Goal: Task Accomplishment & Management: Use online tool/utility

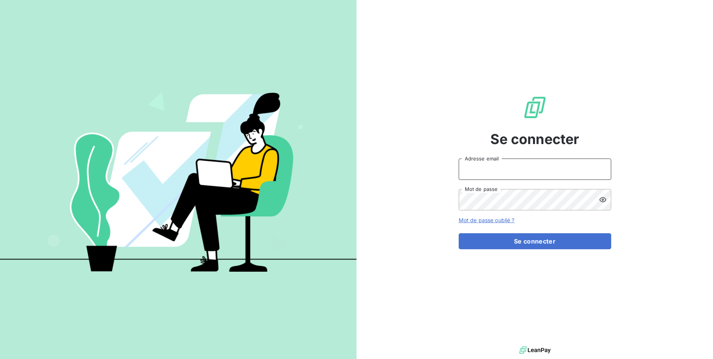
click at [504, 176] on input "Adresse email" at bounding box center [535, 169] width 152 height 21
drag, startPoint x: 486, startPoint y: 171, endPoint x: 523, endPoint y: 172, distance: 37.0
click at [523, 172] on input "admin@3dcelo" at bounding box center [535, 169] width 152 height 21
type input "admin@cmtrecyclage"
click at [459, 233] on button "Se connecter" at bounding box center [535, 241] width 152 height 16
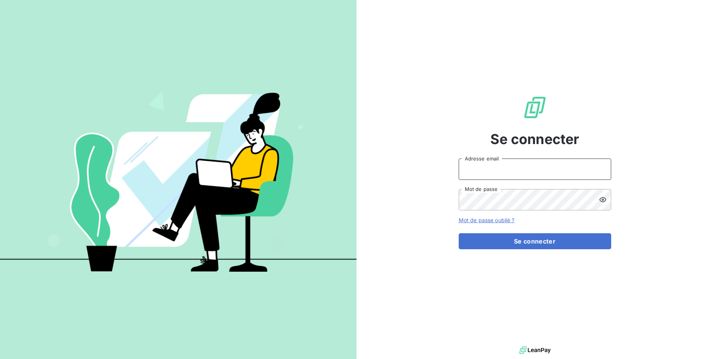
click at [480, 166] on input "Adresse email" at bounding box center [535, 169] width 152 height 21
drag, startPoint x: 484, startPoint y: 171, endPoint x: 519, endPoint y: 168, distance: 34.8
click at [519, 168] on input "admin@3dcelo" at bounding box center [535, 169] width 152 height 21
type input "admin@cmtrecyclage"
click at [459, 233] on button "Se connecter" at bounding box center [535, 241] width 152 height 16
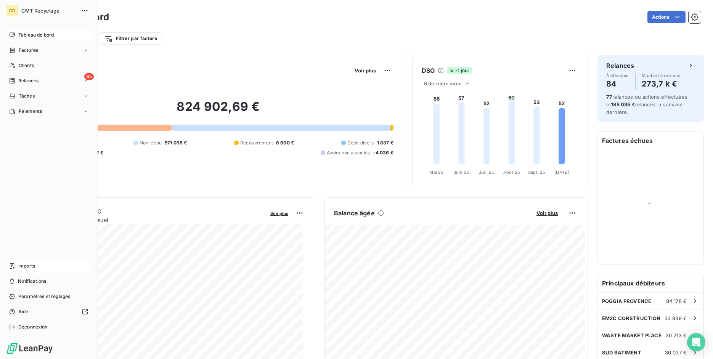
click at [15, 266] on div "Imports" at bounding box center [48, 266] width 85 height 12
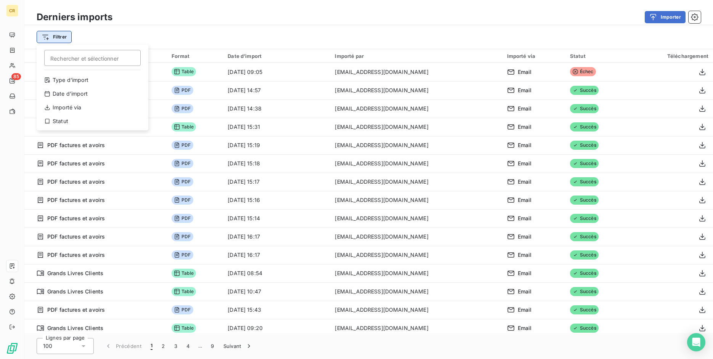
click at [58, 41] on html "CR 85 Derniers imports Importer Filtrer Rechercher et sélectionner Type d’impor…" at bounding box center [356, 179] width 713 height 359
click at [81, 77] on div "Type d’import" at bounding box center [93, 80] width 106 height 12
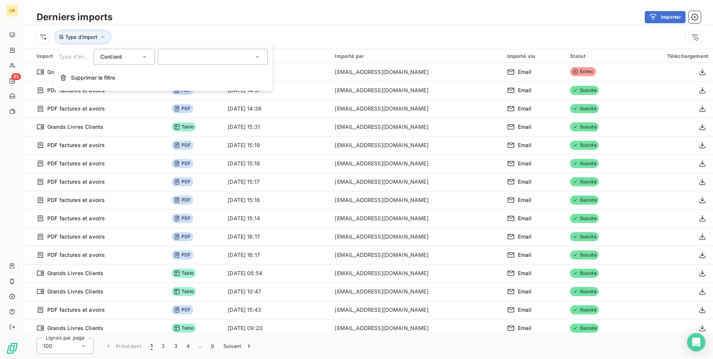
click at [189, 57] on div at bounding box center [213, 57] width 110 height 16
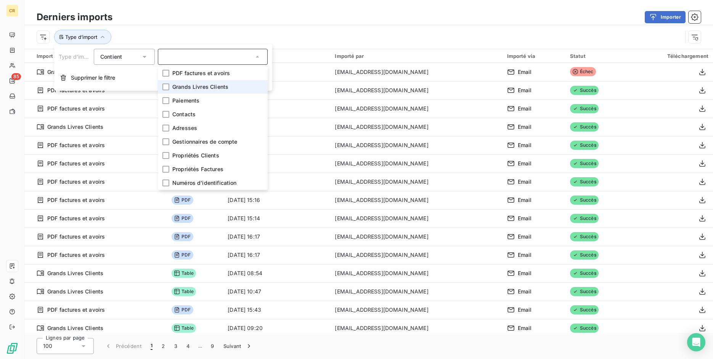
click at [200, 86] on span "Grands Livres Clients" at bounding box center [200, 87] width 56 height 8
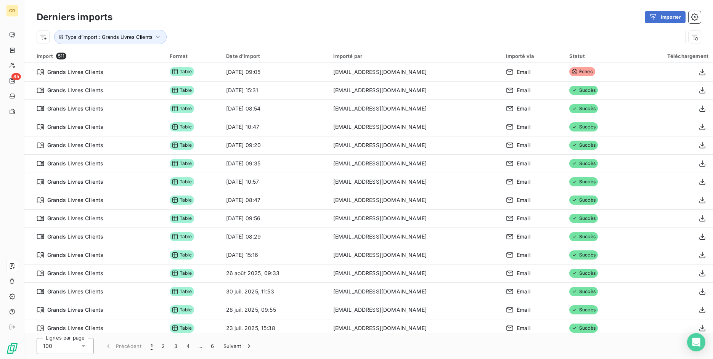
click at [332, 31] on div "Type d’import : Grands Livres Clients" at bounding box center [359, 37] width 645 height 14
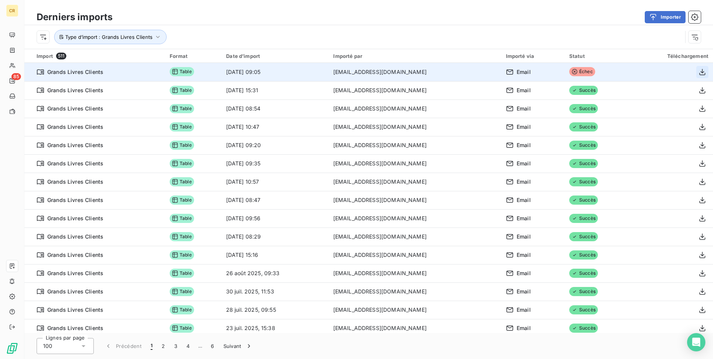
click at [698, 70] on icon "button" at bounding box center [702, 72] width 8 height 8
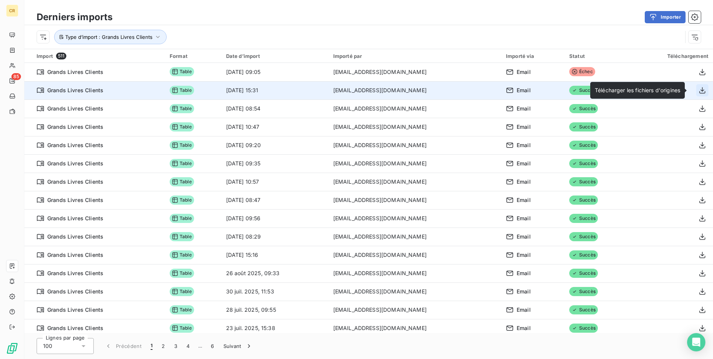
click at [699, 88] on icon "button" at bounding box center [702, 90] width 6 height 6
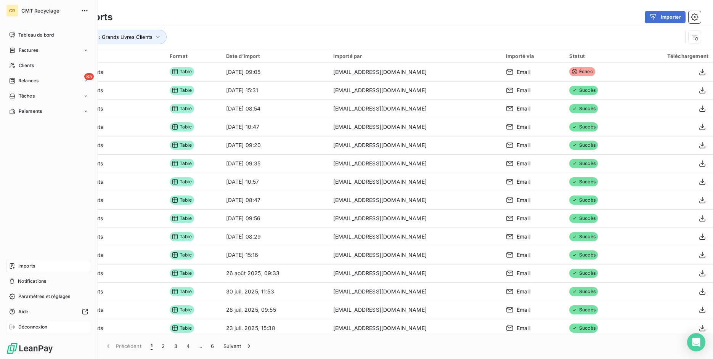
click at [18, 326] on div "Déconnexion" at bounding box center [48, 327] width 85 height 12
